Goal: Task Accomplishment & Management: Manage account settings

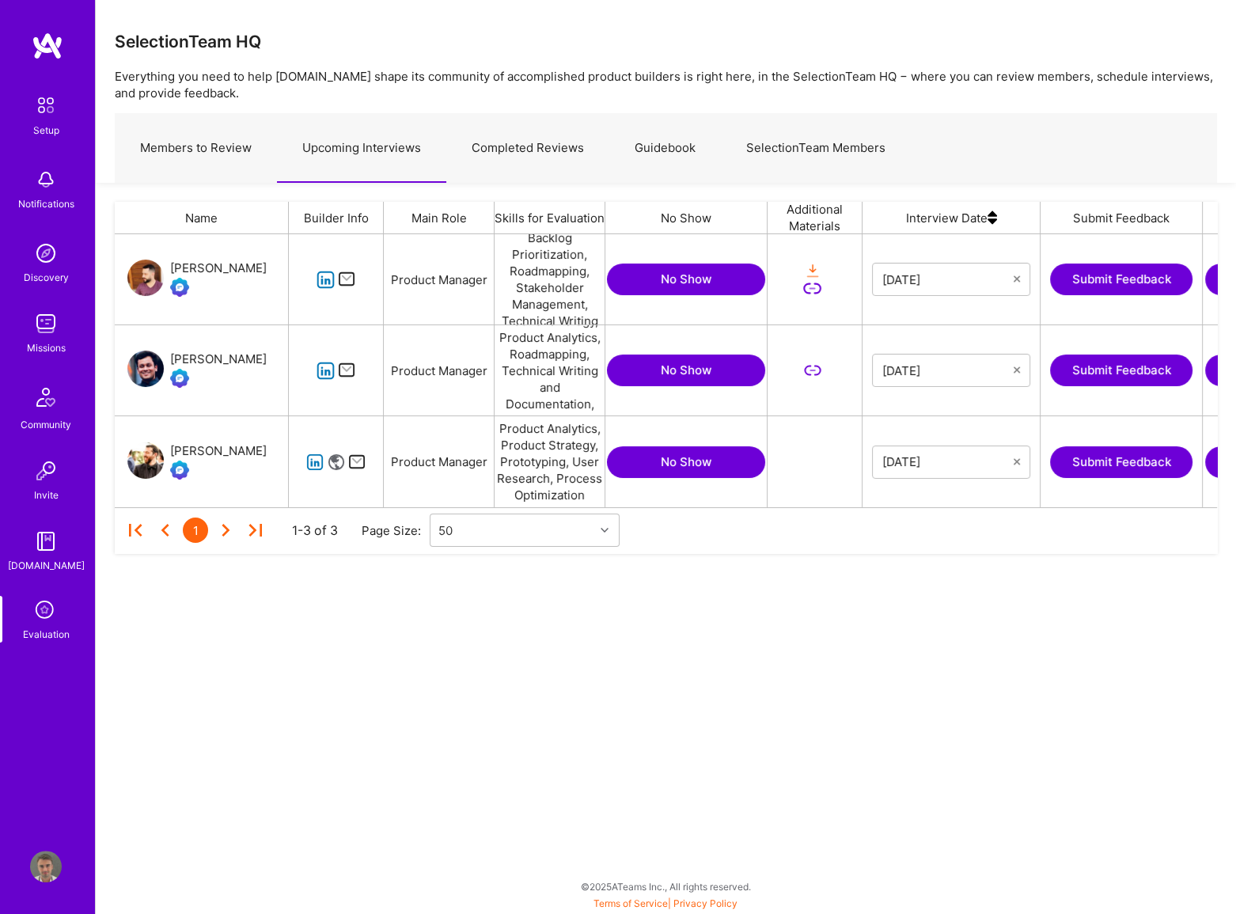
scroll to position [261, 1091]
click at [40, 613] on icon at bounding box center [46, 611] width 30 height 30
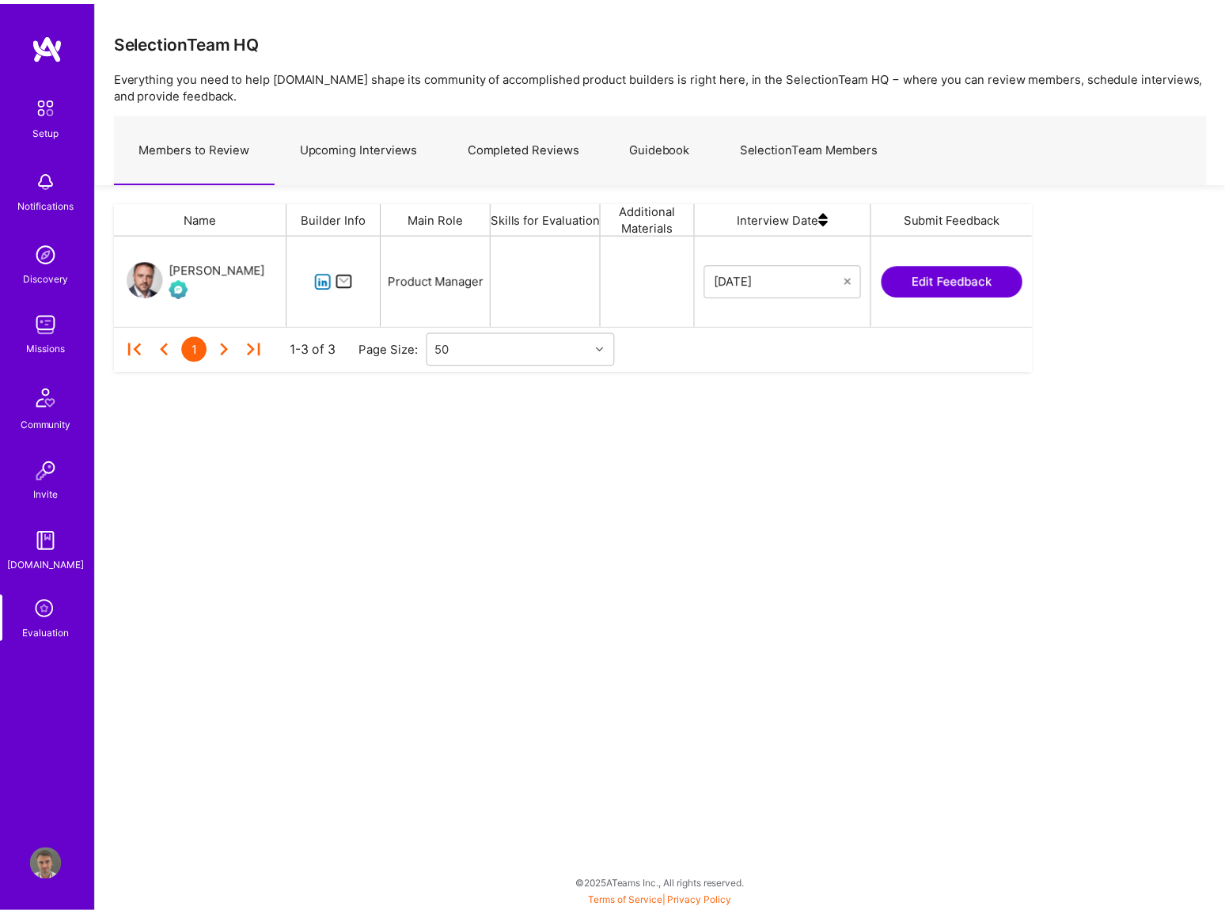
scroll to position [79, 915]
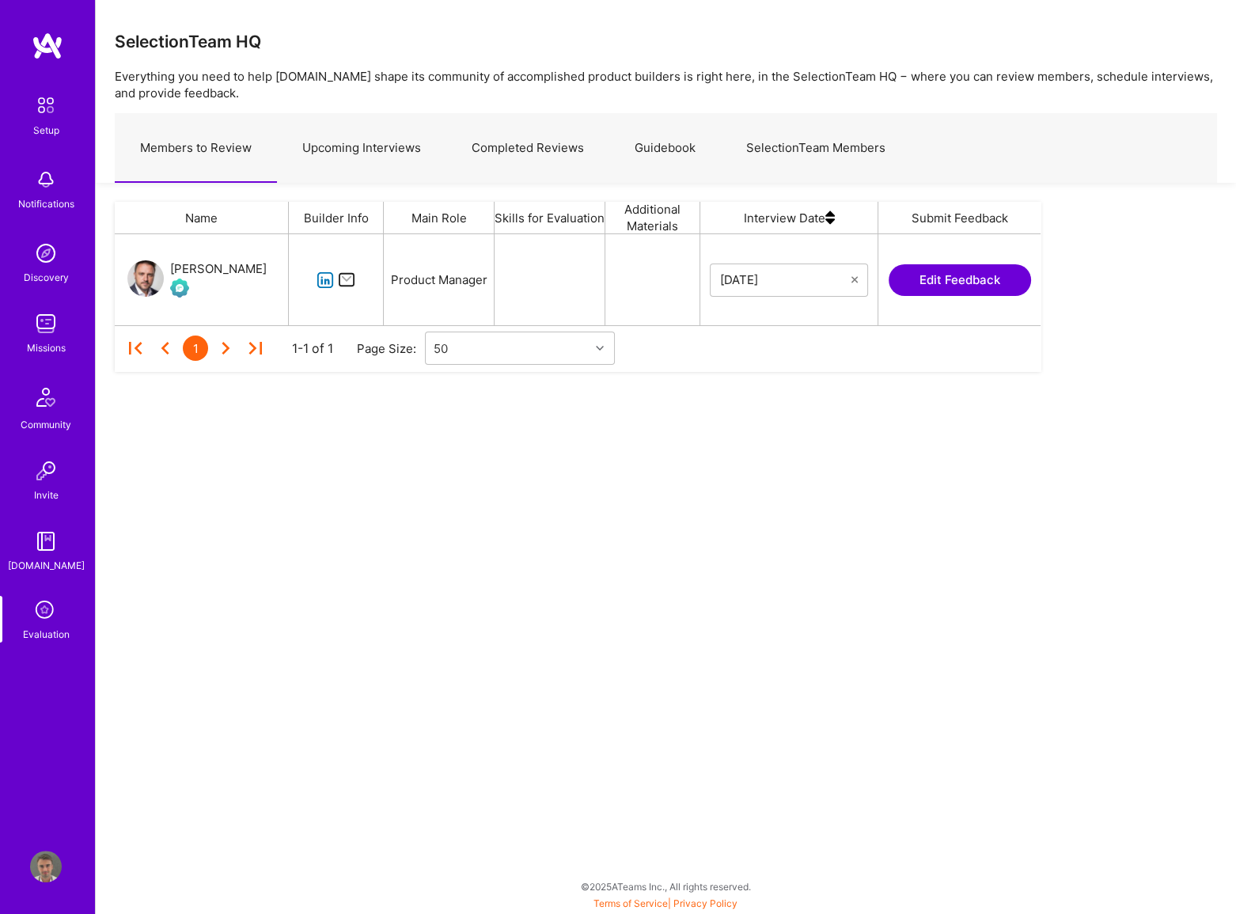
click at [58, 848] on div "Setup Notifications Discovery Missions Community Invite [DOMAIN_NAME] Evaluatio…" at bounding box center [47, 457] width 95 height 914
click at [55, 849] on div "Setup Notifications Discovery Missions Community Invite [DOMAIN_NAME] Evaluatio…" at bounding box center [47, 457] width 95 height 914
click at [49, 855] on img at bounding box center [46, 867] width 32 height 32
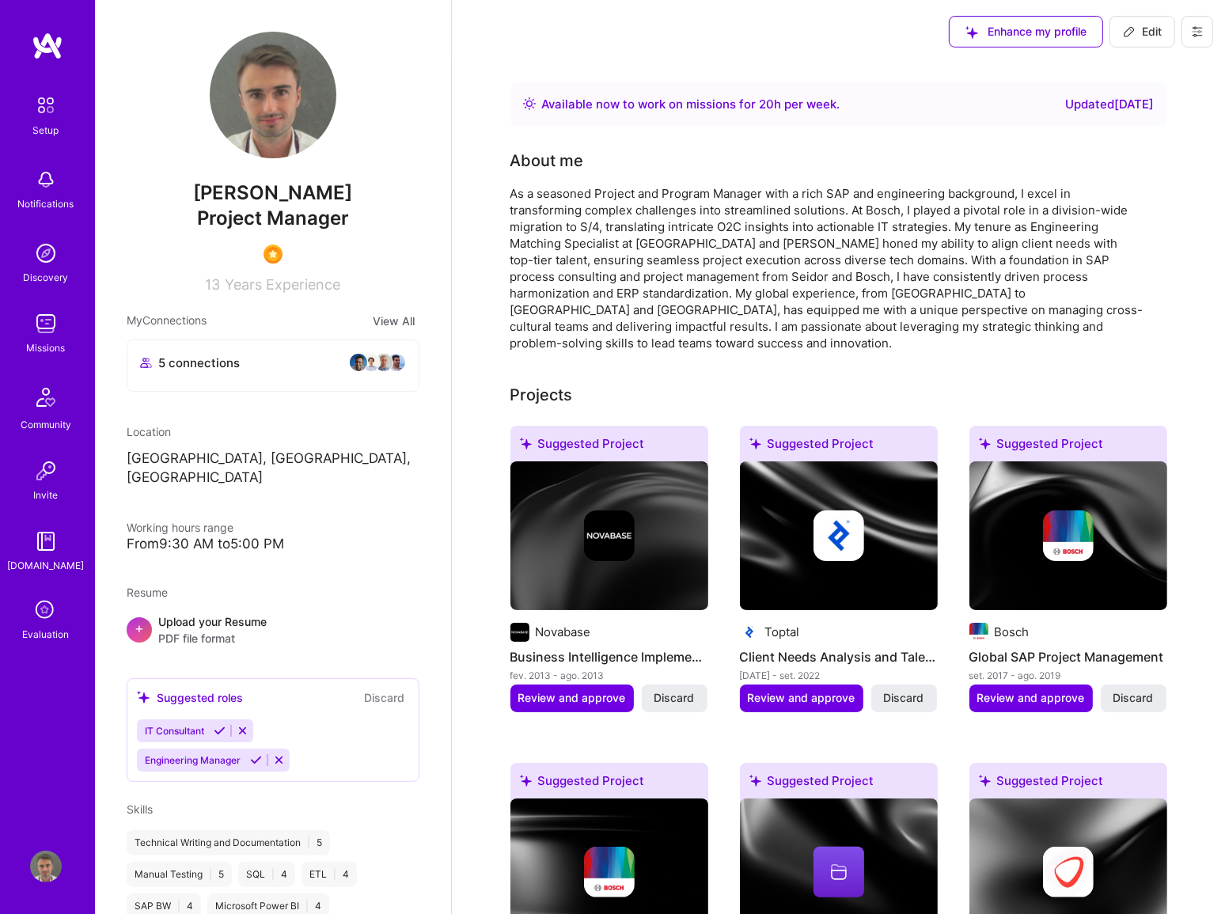
click at [1200, 26] on icon at bounding box center [1197, 31] width 13 height 13
click at [1151, 67] on button "Settings" at bounding box center [1153, 67] width 119 height 40
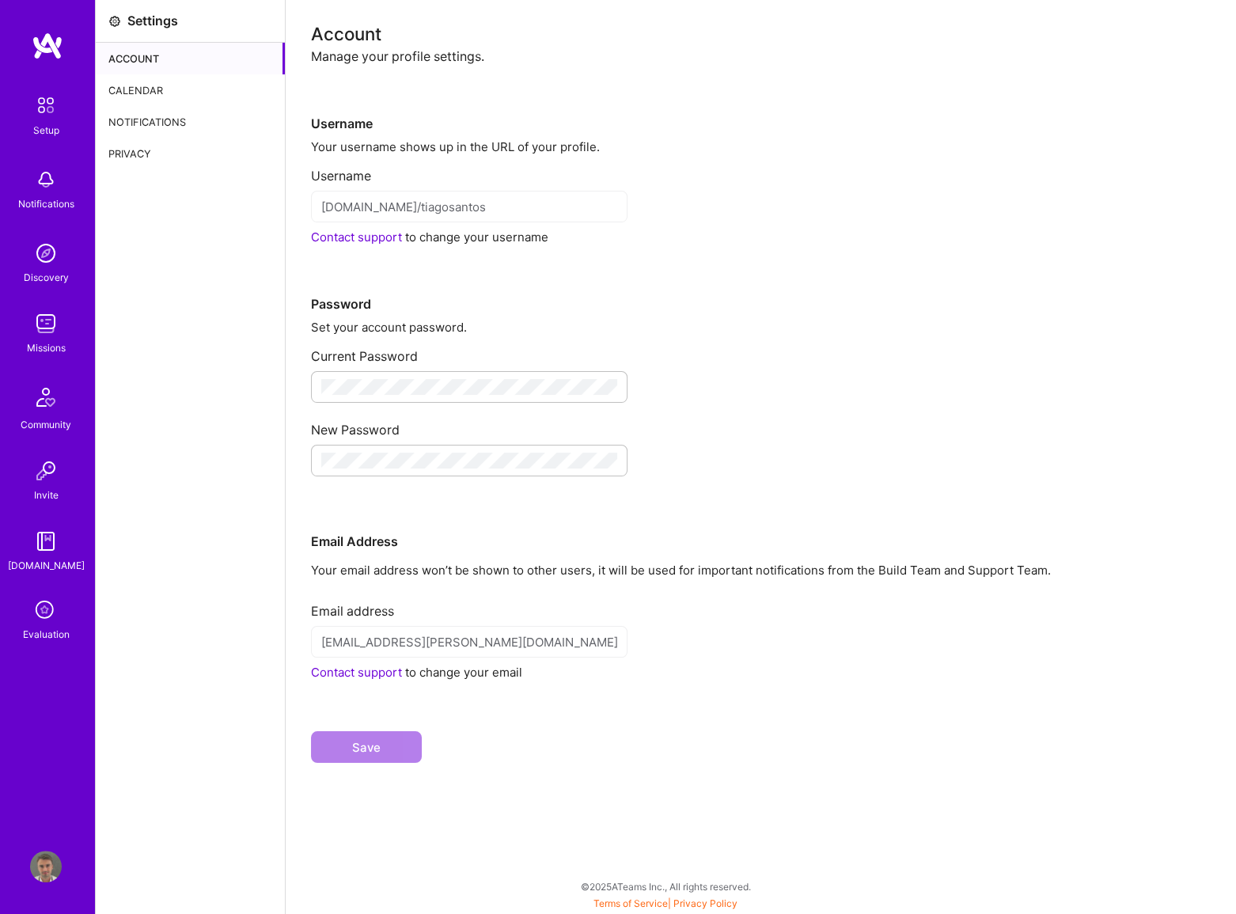
click at [150, 86] on div "Calendar" at bounding box center [190, 90] width 189 height 32
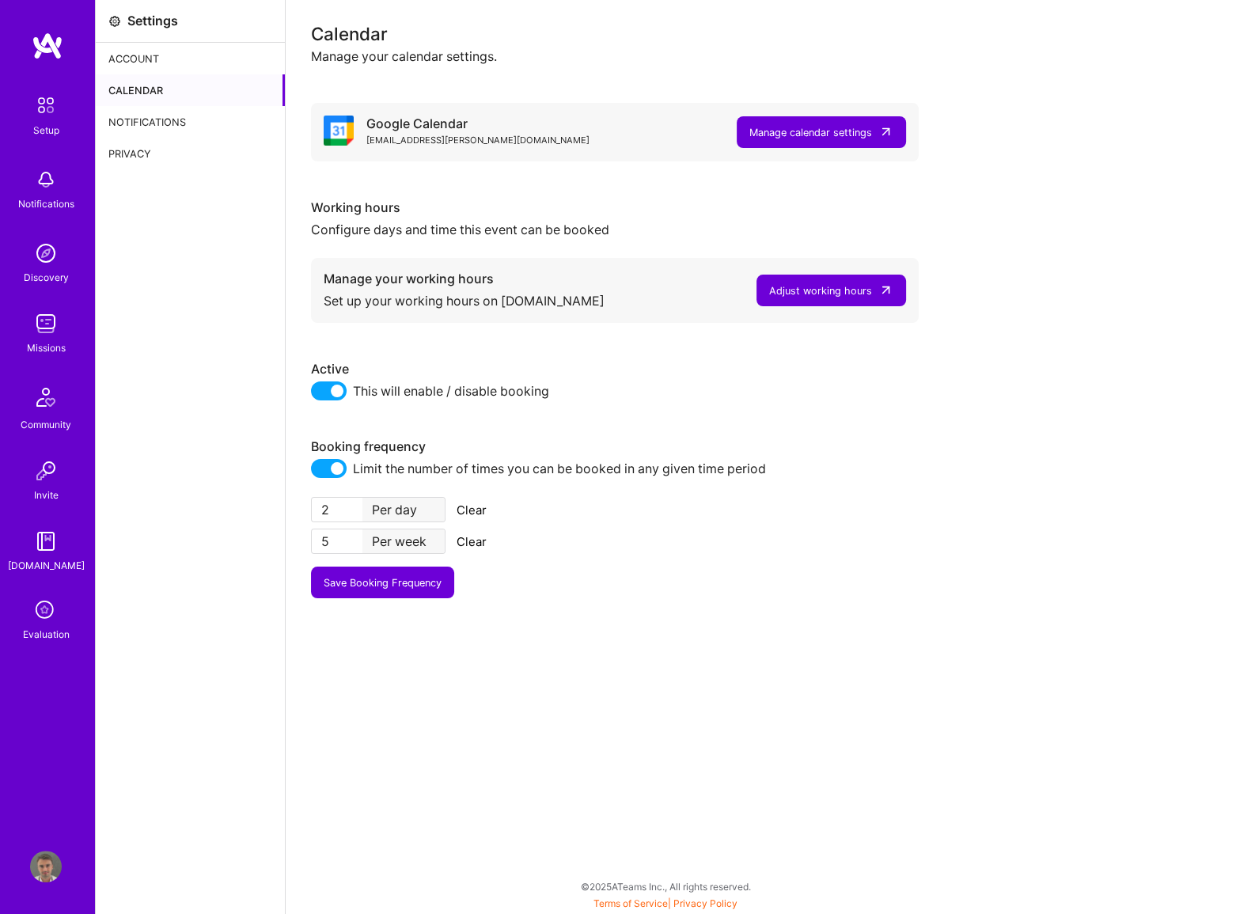
click at [289, 539] on div "Calendar Manage your calendar settings. Google Calendar [EMAIL_ADDRESS][PERSON_…" at bounding box center [761, 457] width 950 height 914
click at [416, 589] on button "Save Booking Frequency" at bounding box center [382, 583] width 143 height 32
